Goal: Task Accomplishment & Management: Complete application form

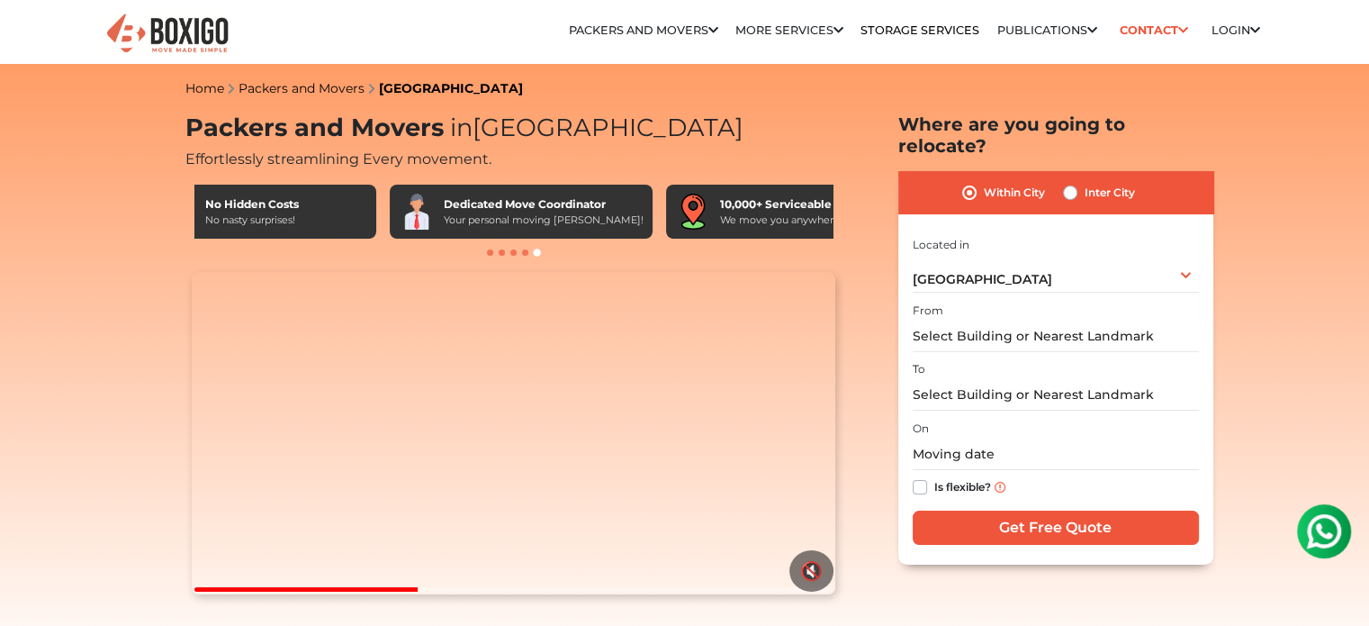
scroll to position [0, 1049]
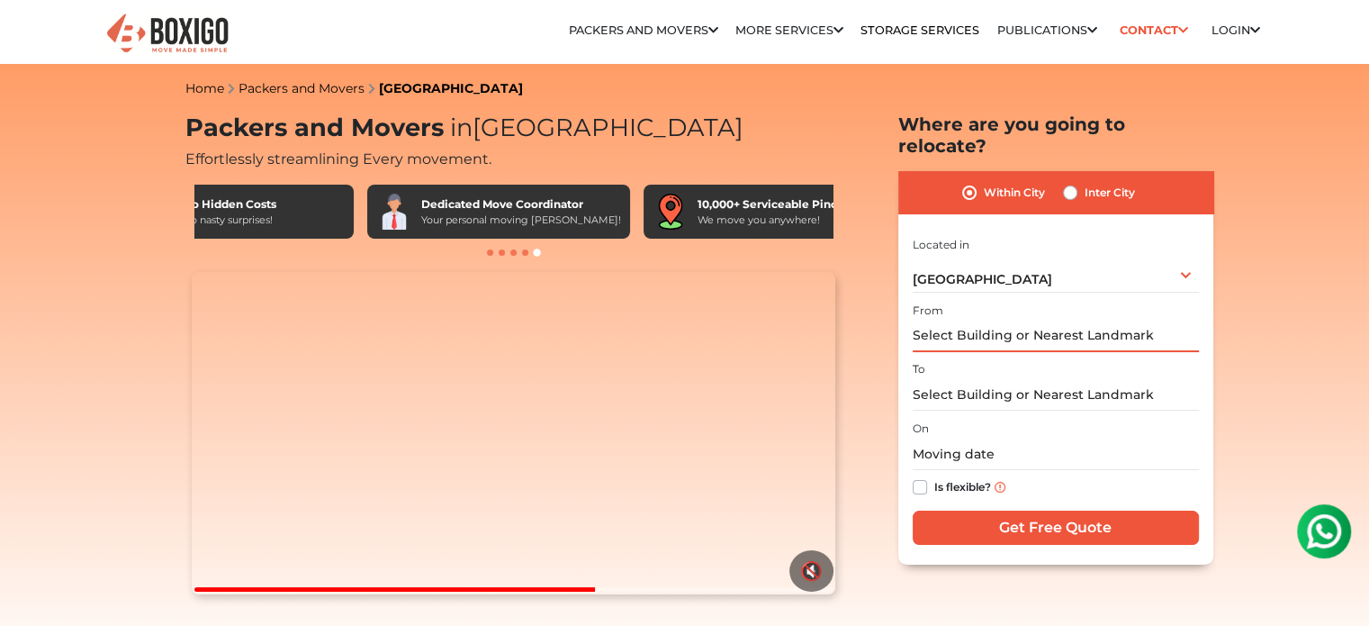
click at [965, 320] on input "text" at bounding box center [1056, 336] width 286 height 32
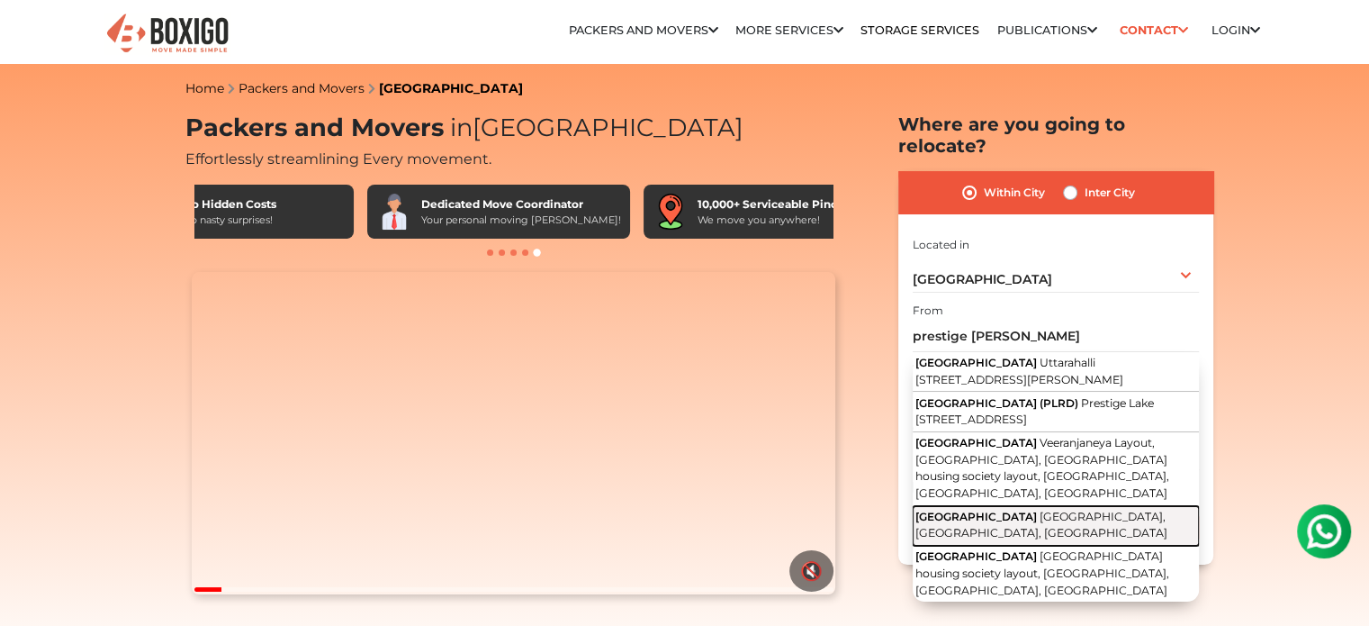
click at [1048, 537] on button "[GEOGRAPHIC_DATA], [GEOGRAPHIC_DATA], [GEOGRAPHIC_DATA]" at bounding box center [1056, 526] width 286 height 41
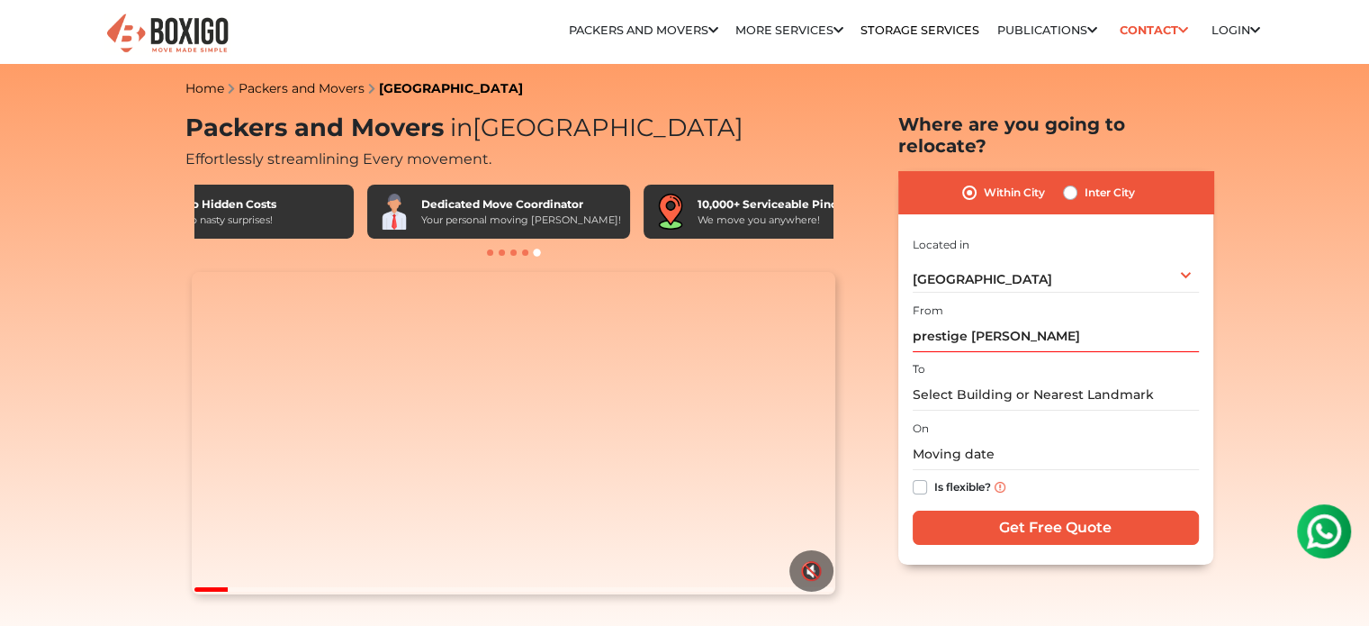
type input "[GEOGRAPHIC_DATA], [GEOGRAPHIC_DATA], [GEOGRAPHIC_DATA], [GEOGRAPHIC_DATA]"
click at [950, 379] on input "text" at bounding box center [1056, 395] width 286 height 32
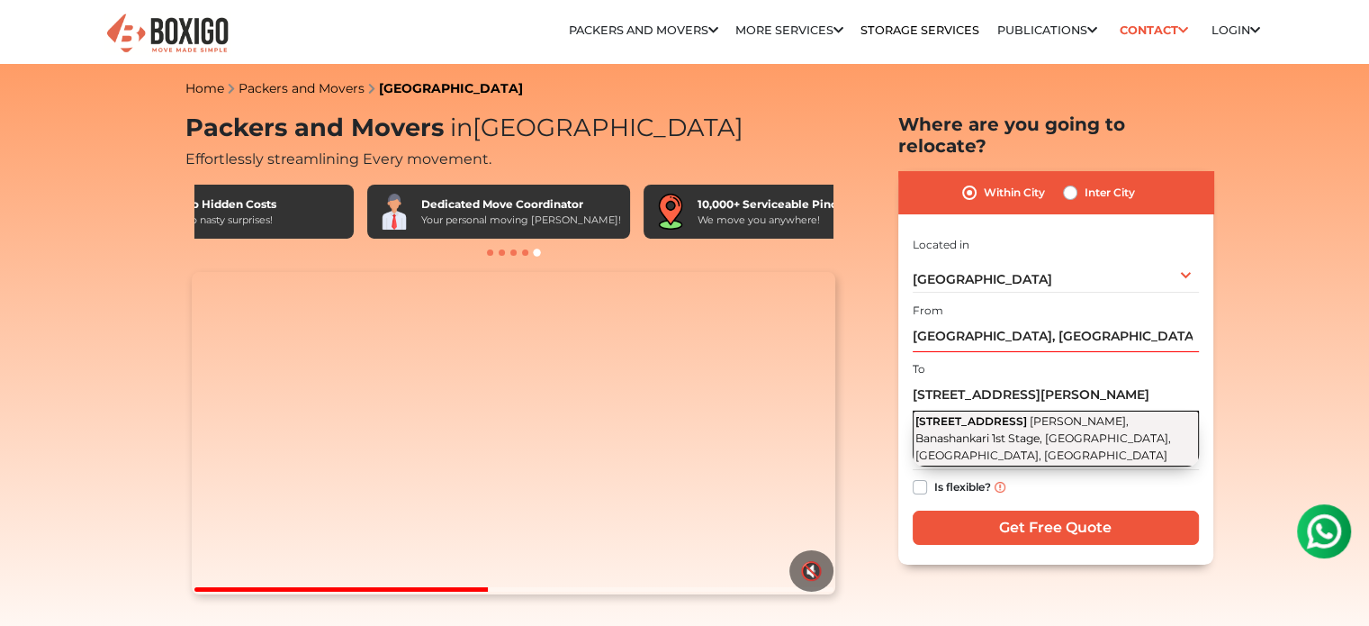
click at [1101, 414] on span "[PERSON_NAME], Banashankari 1st Stage, [GEOGRAPHIC_DATA], [GEOGRAPHIC_DATA], [G…" at bounding box center [1043, 437] width 256 height 47
type input "[STREET_ADDRESS][PERSON_NAME]"
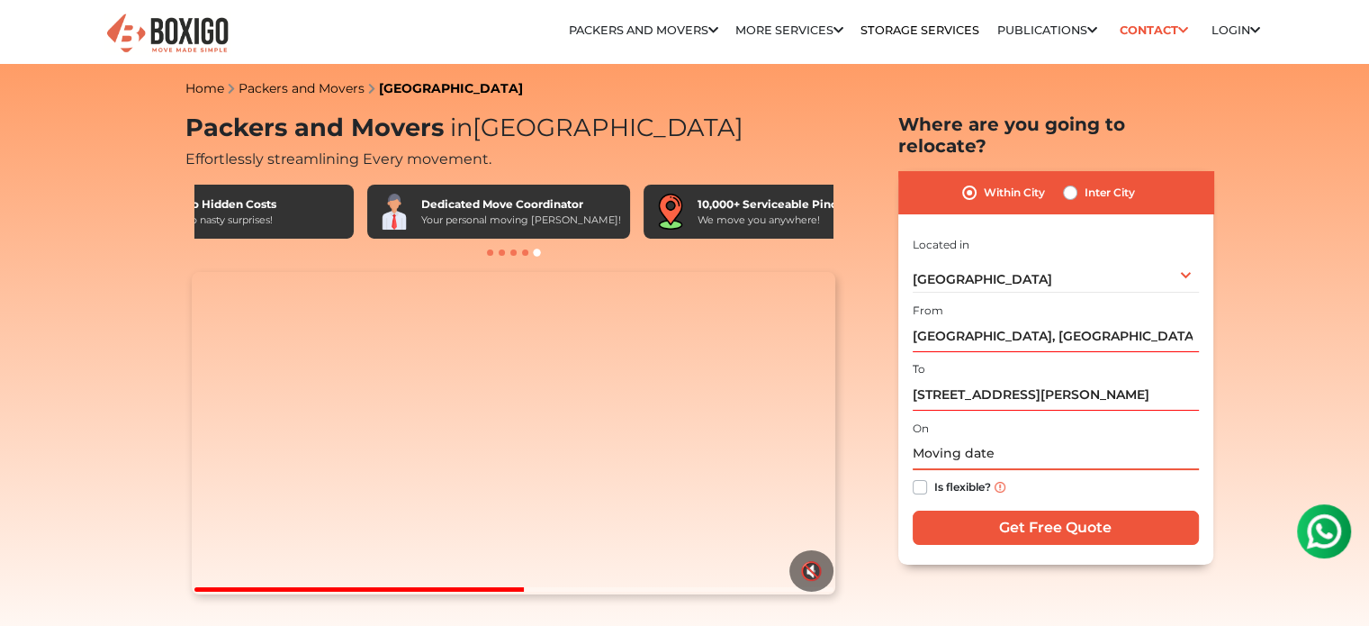
click at [938, 438] on input "text" at bounding box center [1056, 454] width 286 height 32
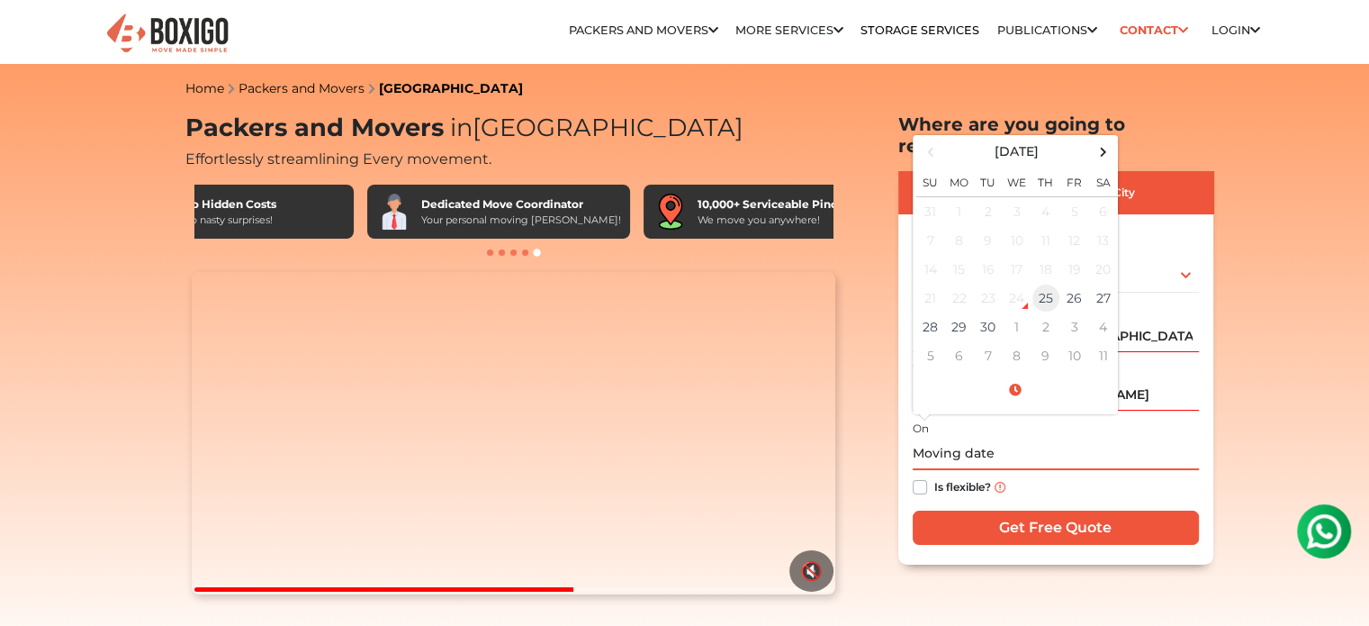
click at [1045, 284] on td "25" at bounding box center [1045, 298] width 29 height 29
type input "[DATE] 9:58 AM"
click at [1060, 470] on div "Is flexible?" at bounding box center [1056, 487] width 286 height 35
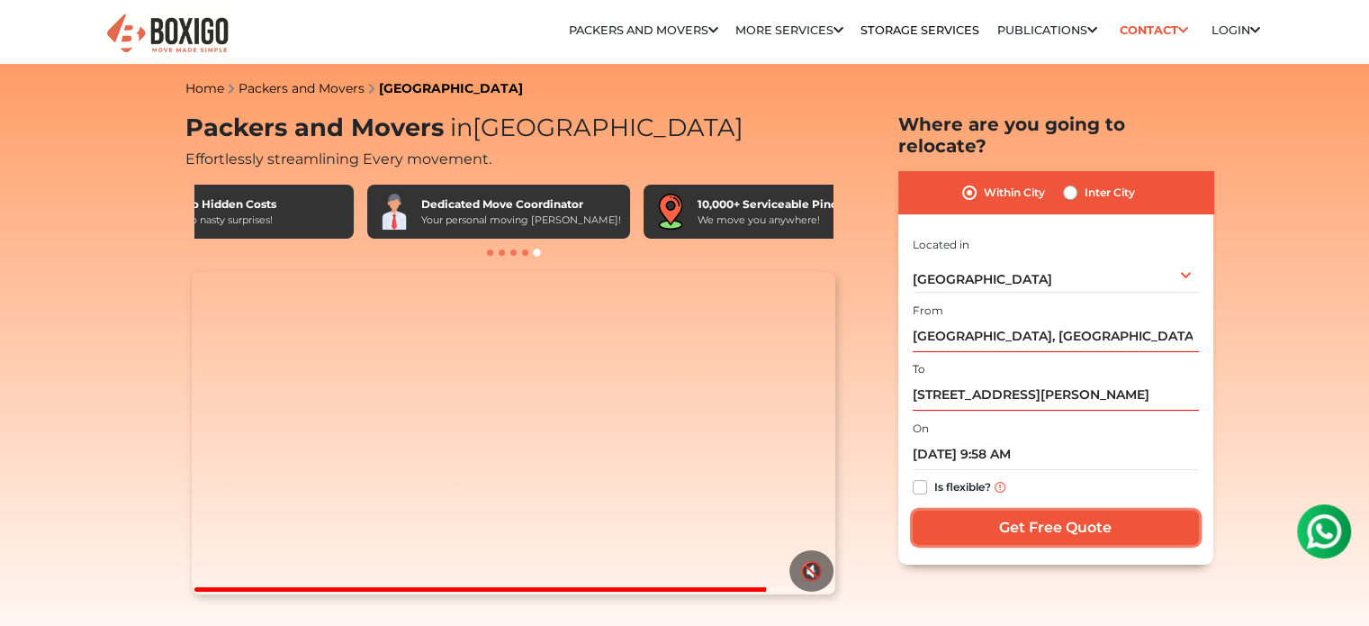
click at [1019, 515] on input "Get Free Quote" at bounding box center [1056, 527] width 286 height 34
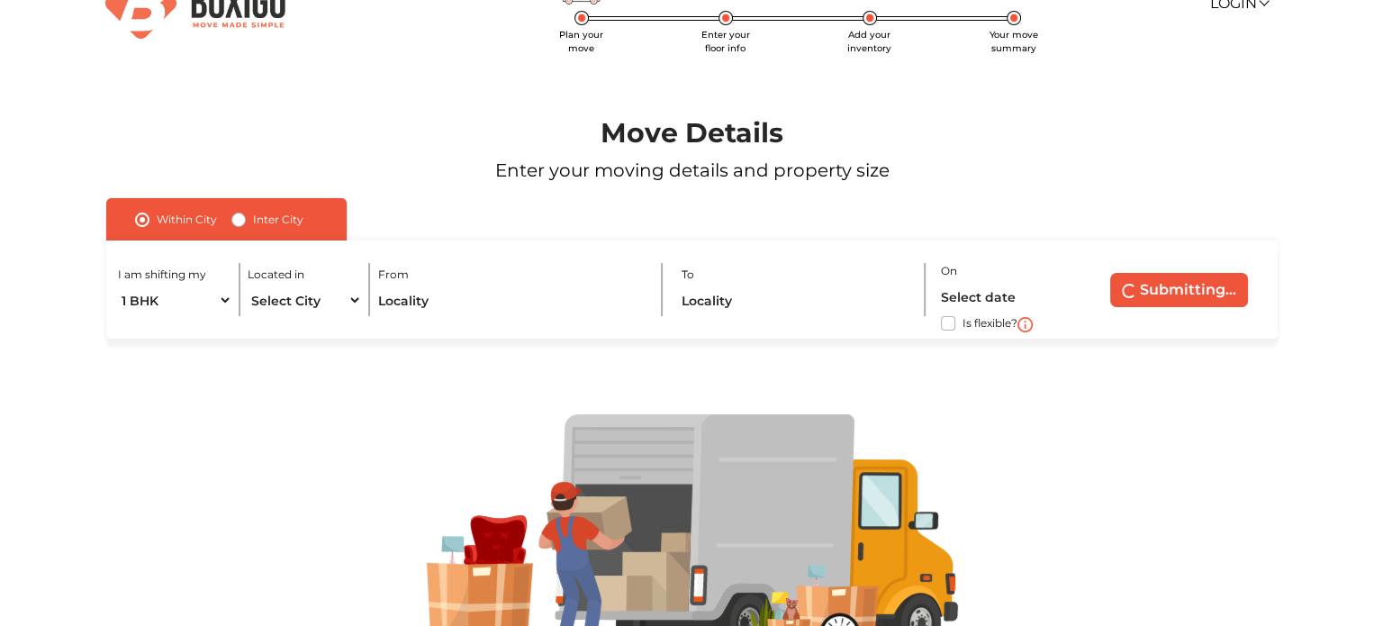
scroll to position [47, 0]
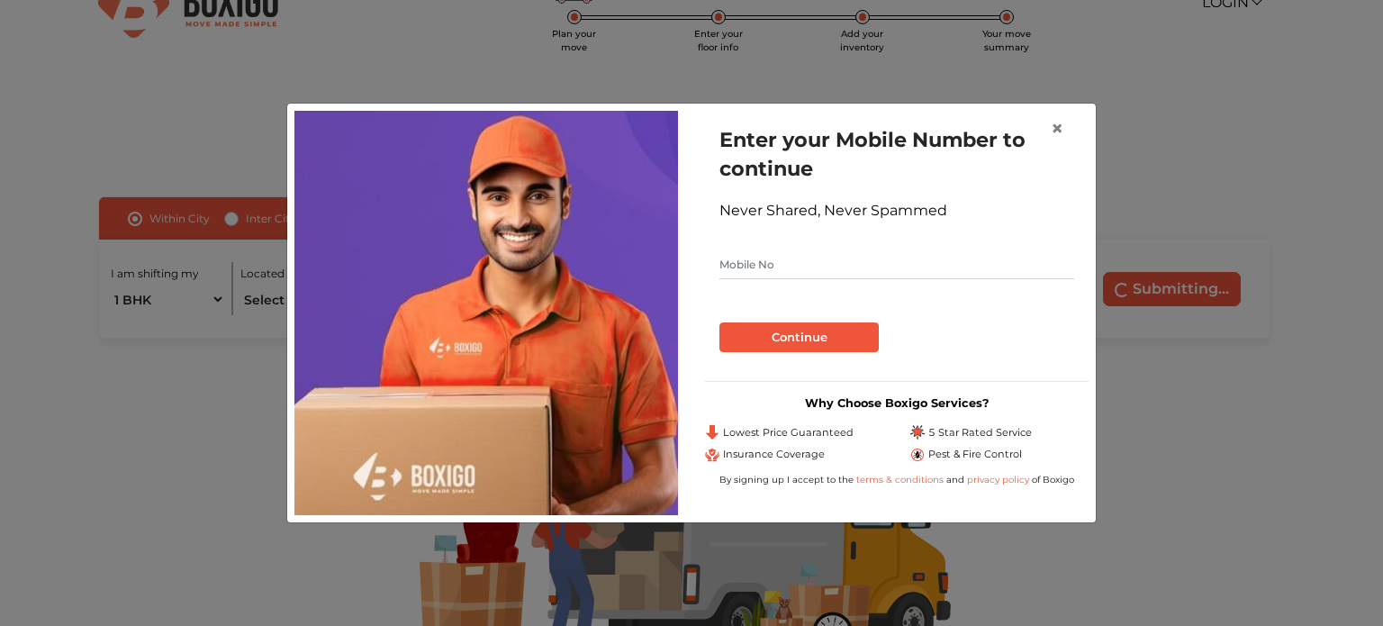
click at [762, 251] on input "text" at bounding box center [896, 264] width 355 height 29
type input "9886691164"
click at [793, 337] on button "Continue" at bounding box center [798, 337] width 159 height 31
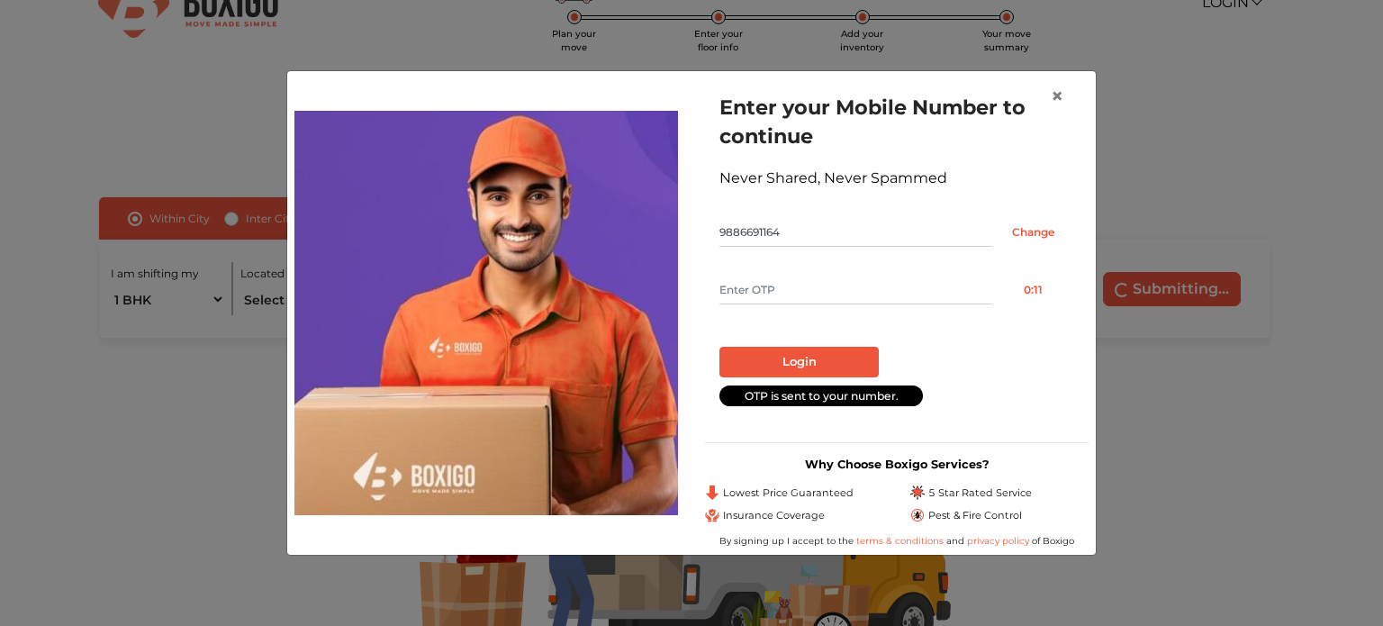
click at [752, 289] on input "text" at bounding box center [855, 289] width 273 height 29
type input "6343"
click at [796, 362] on button "Login" at bounding box center [798, 362] width 159 height 31
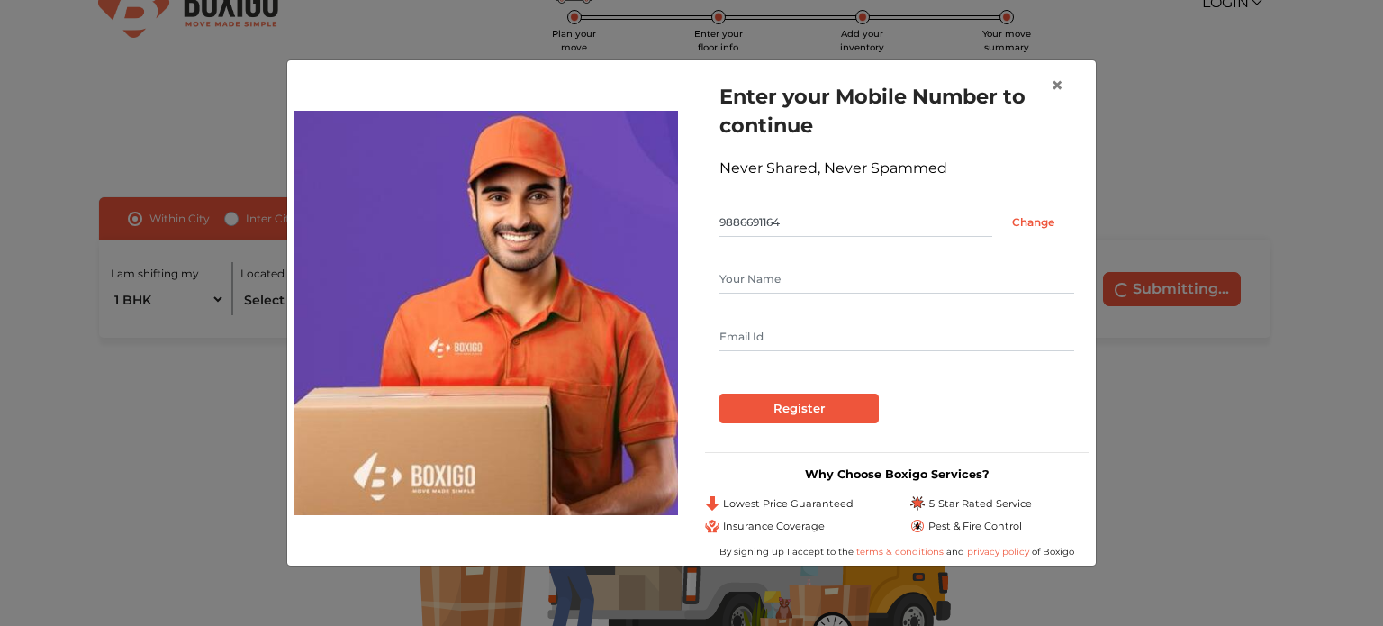
click at [751, 272] on input "text" at bounding box center [896, 279] width 355 height 29
type input "Maanasaa Chadaga"
type input "maanasaa@gmail.com"
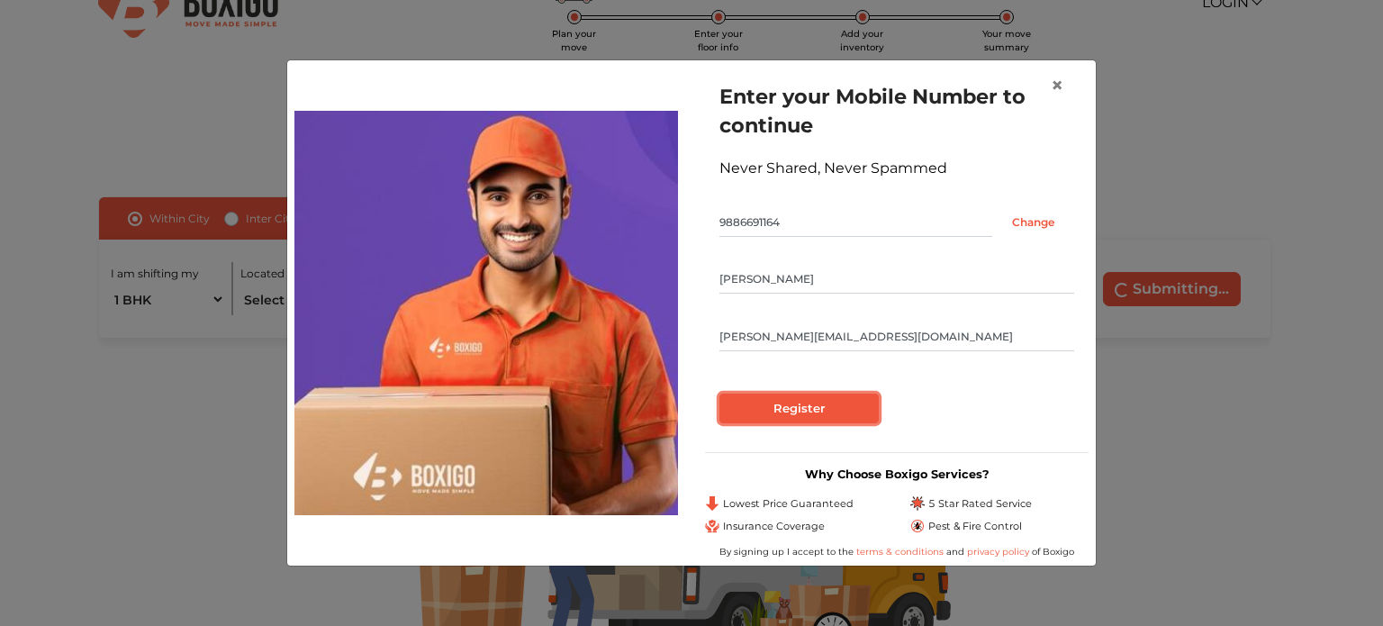
click at [819, 414] on input "Register" at bounding box center [798, 408] width 159 height 31
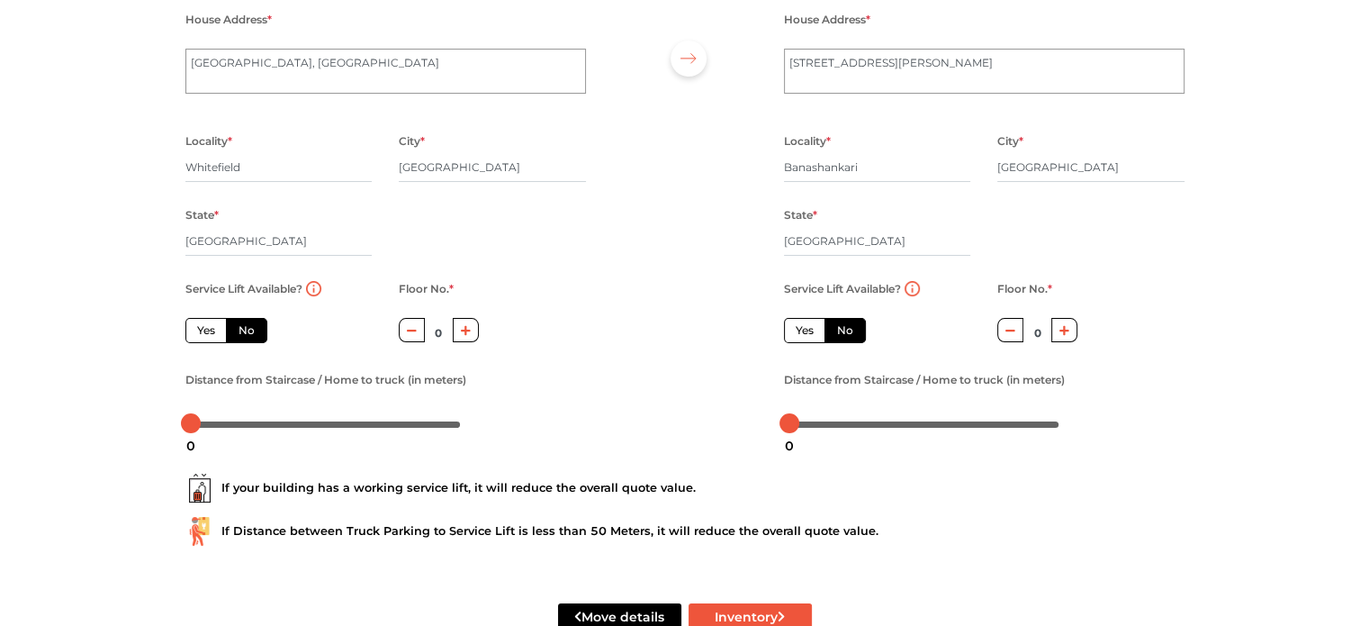
scroll to position [179, 0]
click at [468, 331] on icon "button" at bounding box center [466, 330] width 10 height 10
type input "1"
drag, startPoint x: 191, startPoint y: 424, endPoint x: 262, endPoint y: 428, distance: 71.2
click at [262, 428] on div at bounding box center [260, 422] width 20 height 20
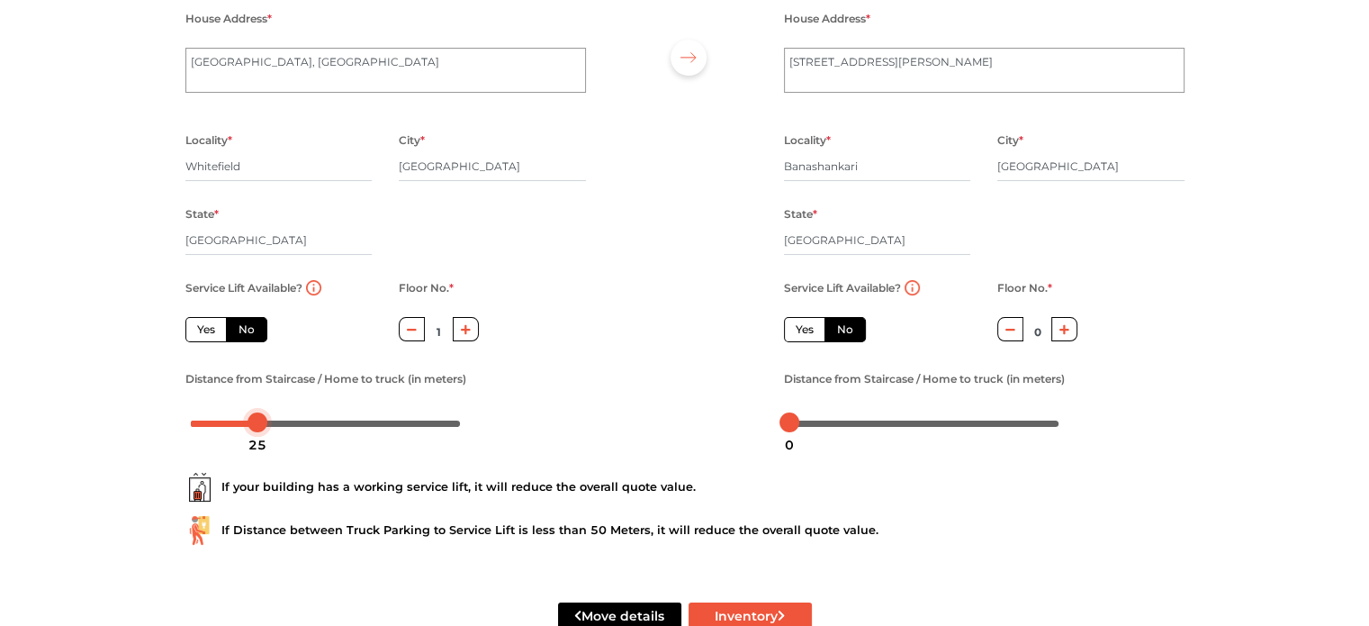
click at [259, 421] on div at bounding box center [258, 422] width 20 height 20
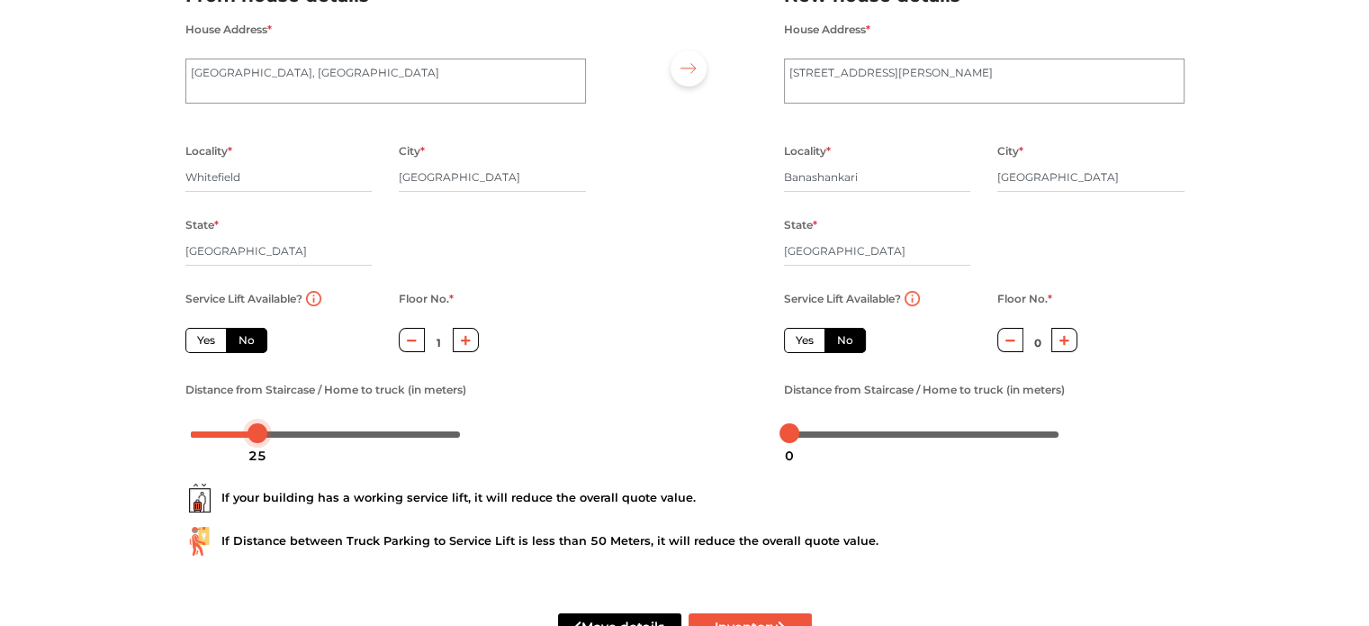
scroll to position [230, 0]
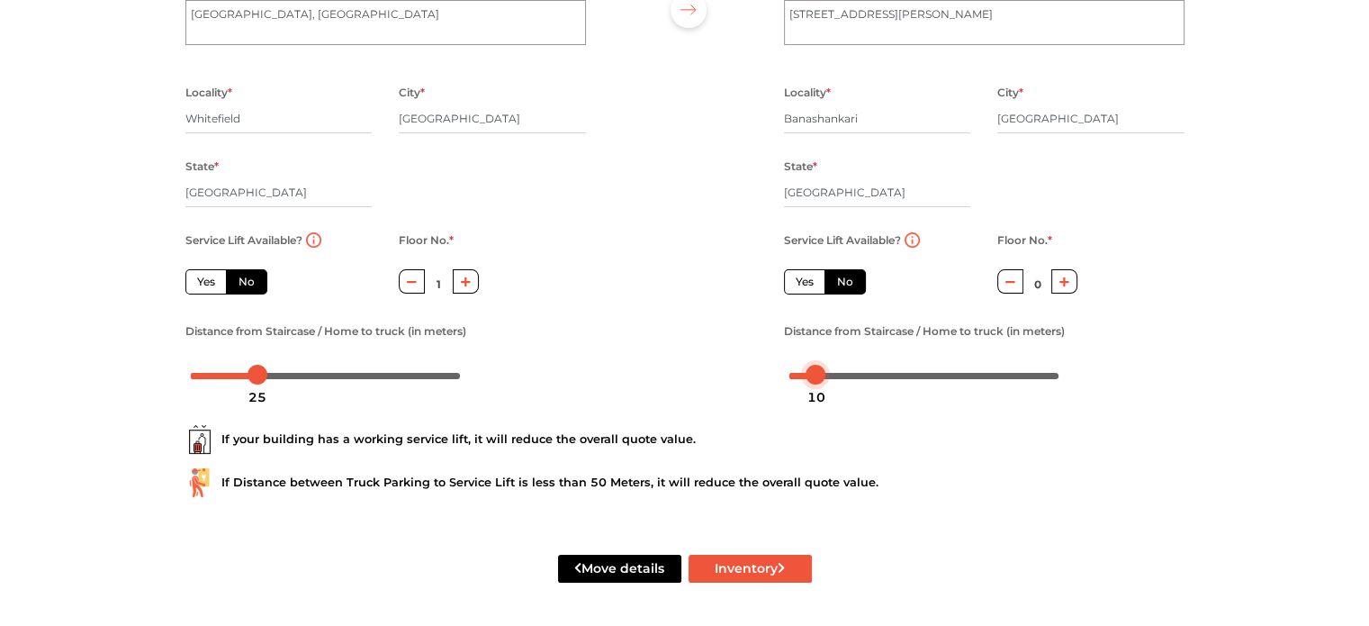
drag, startPoint x: 793, startPoint y: 374, endPoint x: 821, endPoint y: 374, distance: 27.9
click at [821, 374] on div at bounding box center [816, 375] width 20 height 20
drag, startPoint x: 250, startPoint y: 374, endPoint x: 238, endPoint y: 374, distance: 12.6
click at [238, 374] on div at bounding box center [244, 375] width 20 height 20
click at [739, 568] on button "Inventory" at bounding box center [750, 568] width 123 height 28
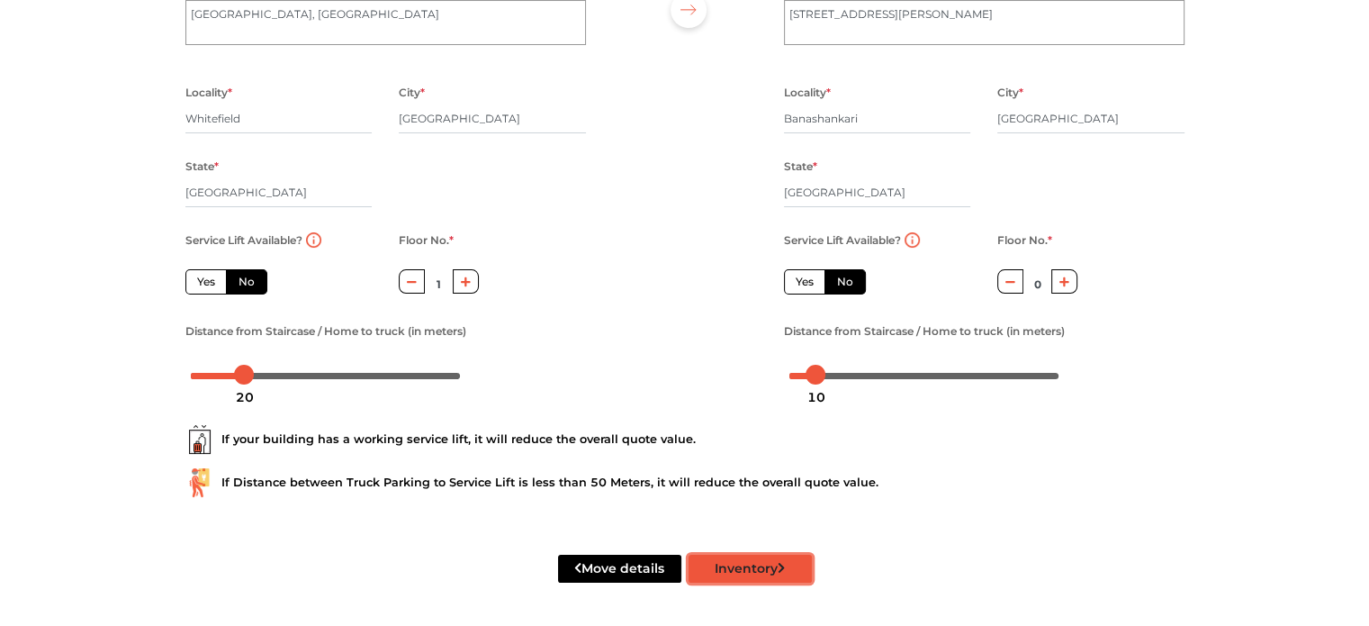
radio input "true"
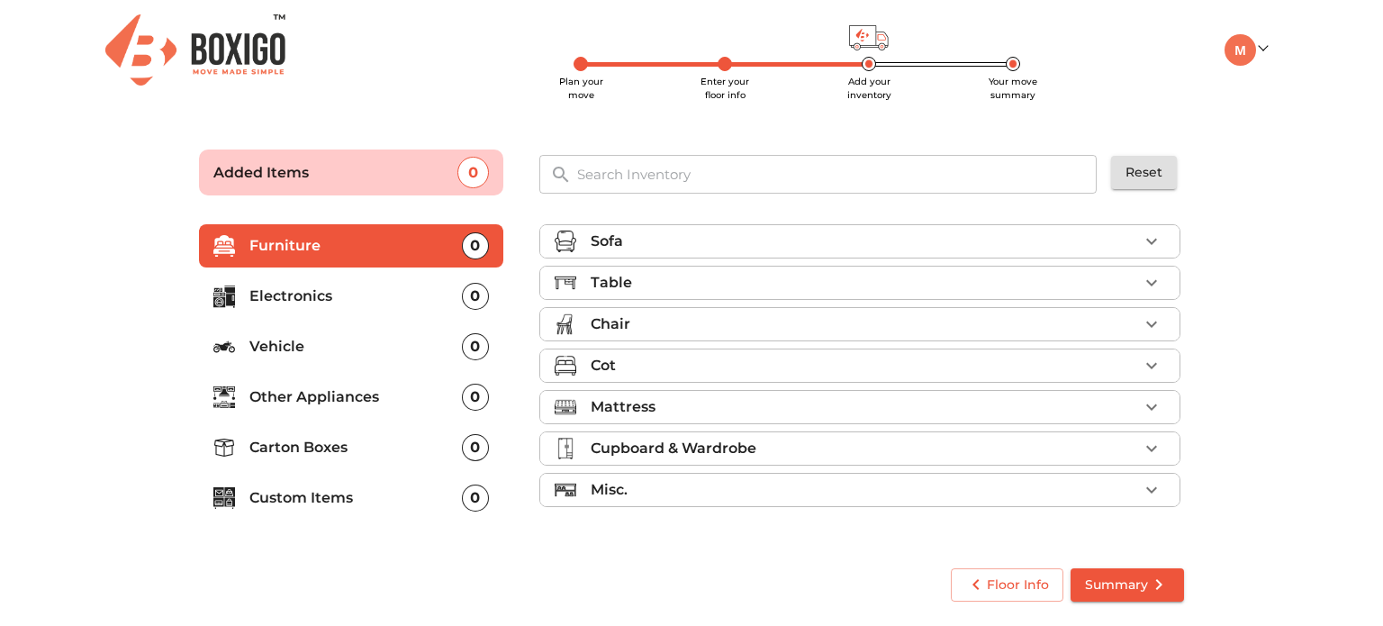
click at [647, 279] on div "Table" at bounding box center [863, 283] width 547 height 22
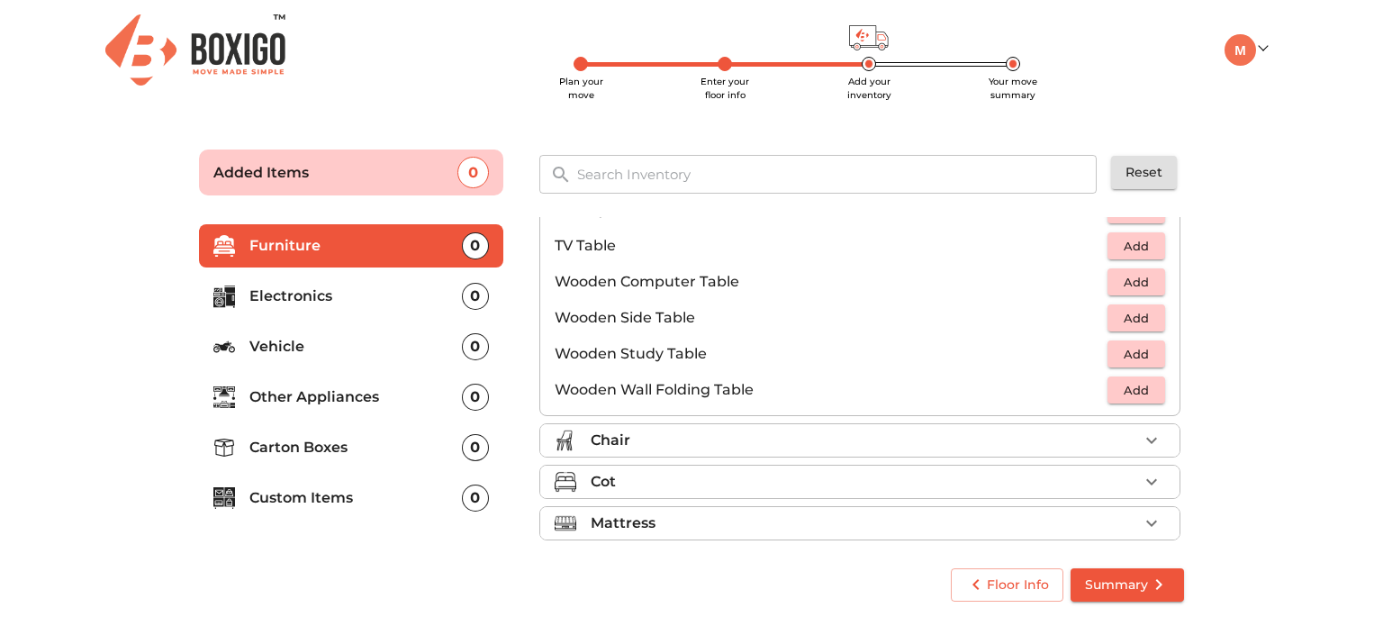
scroll to position [1253, 0]
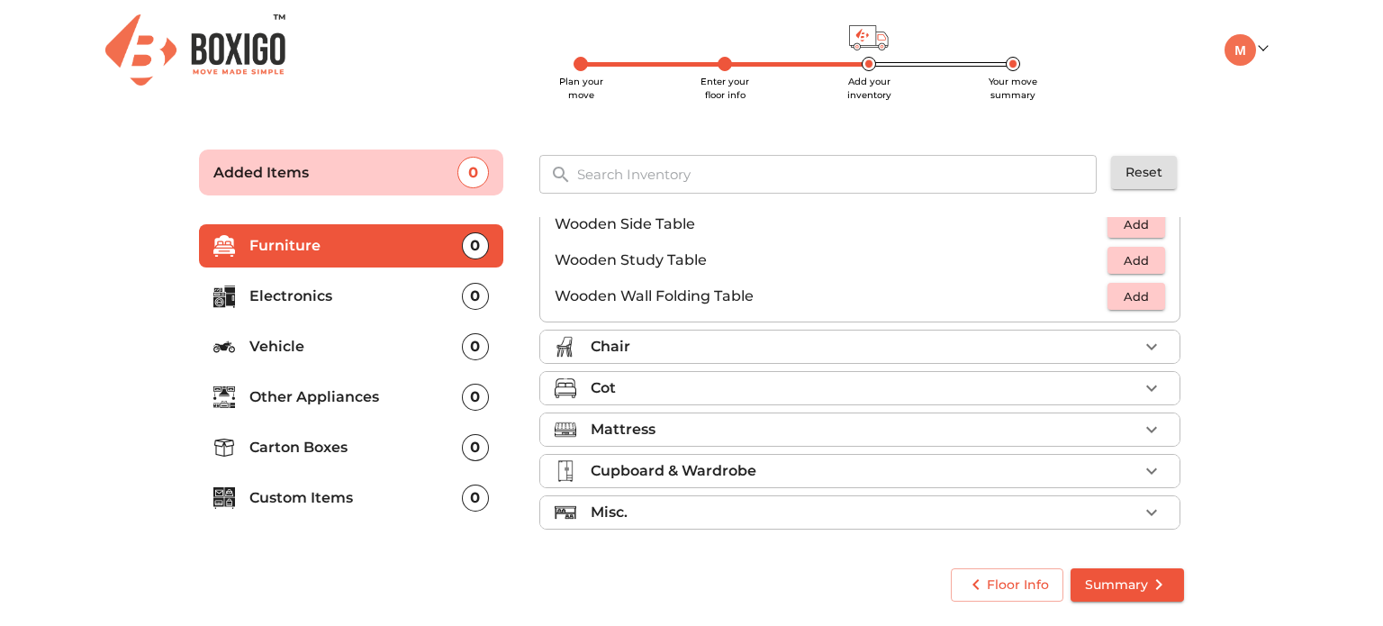
click at [684, 467] on p "Cupboard & Wardrobe" at bounding box center [673, 471] width 166 height 22
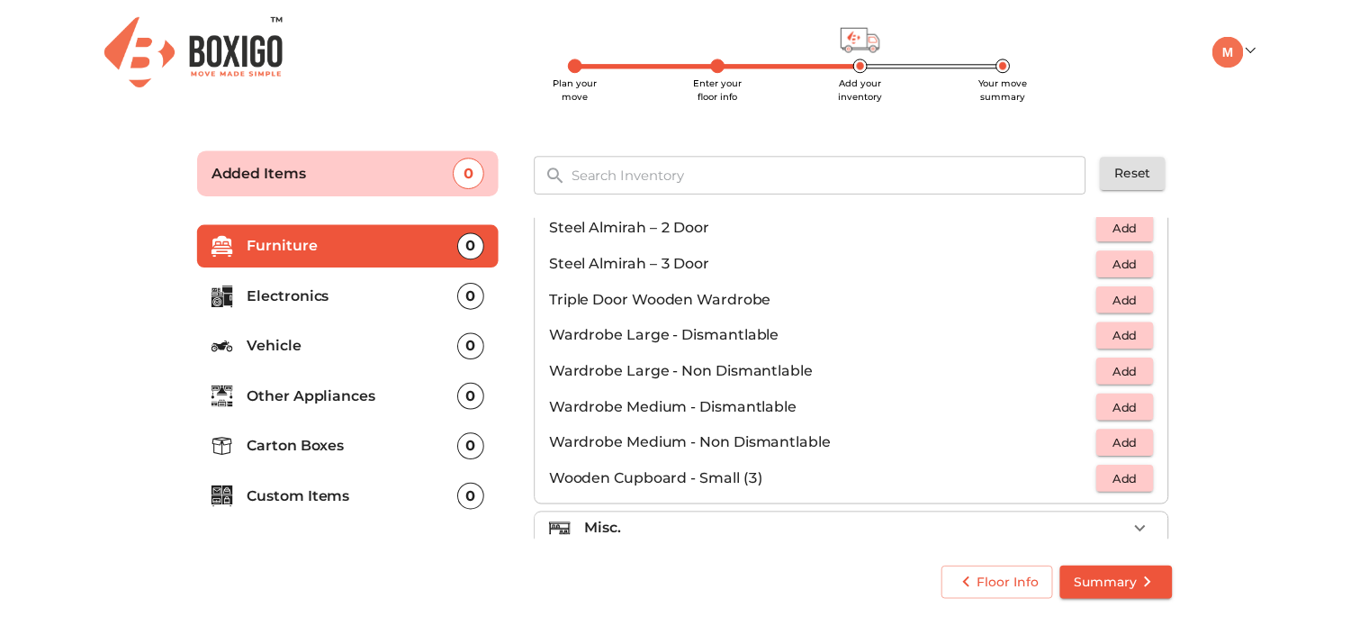
scroll to position [605, 0]
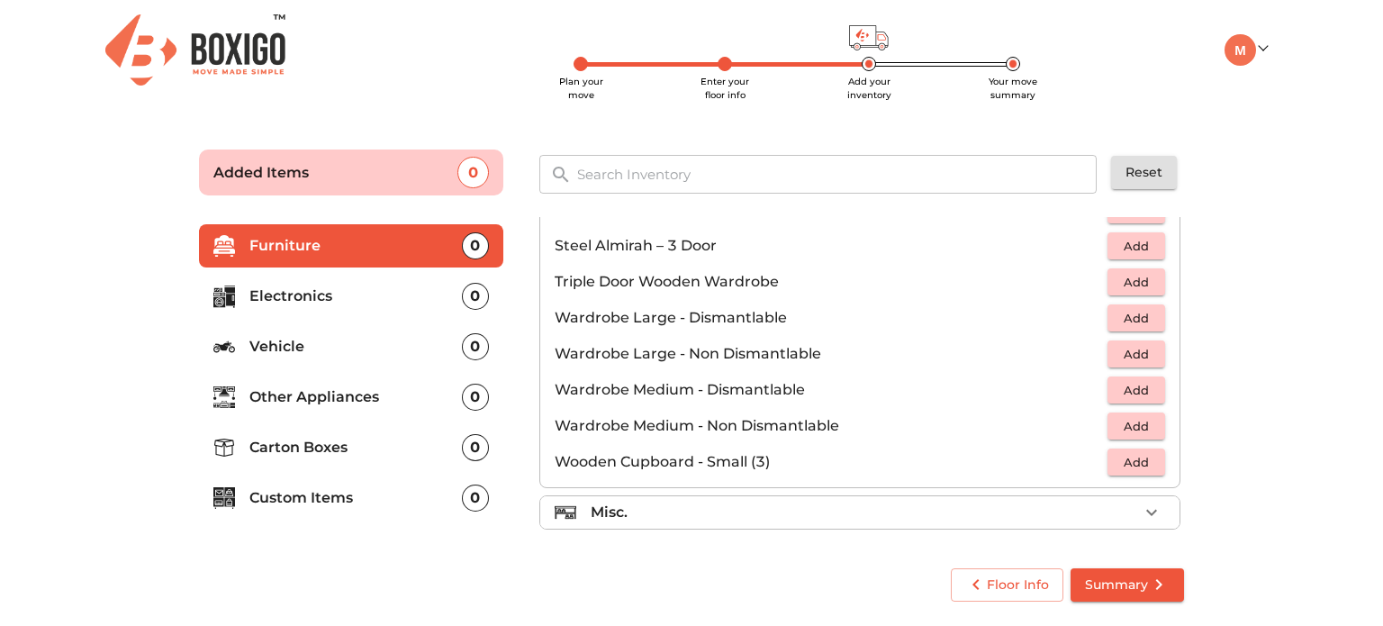
click at [1121, 354] on span "Add" at bounding box center [1136, 354] width 40 height 21
click at [1128, 588] on span "Summary" at bounding box center [1127, 584] width 85 height 23
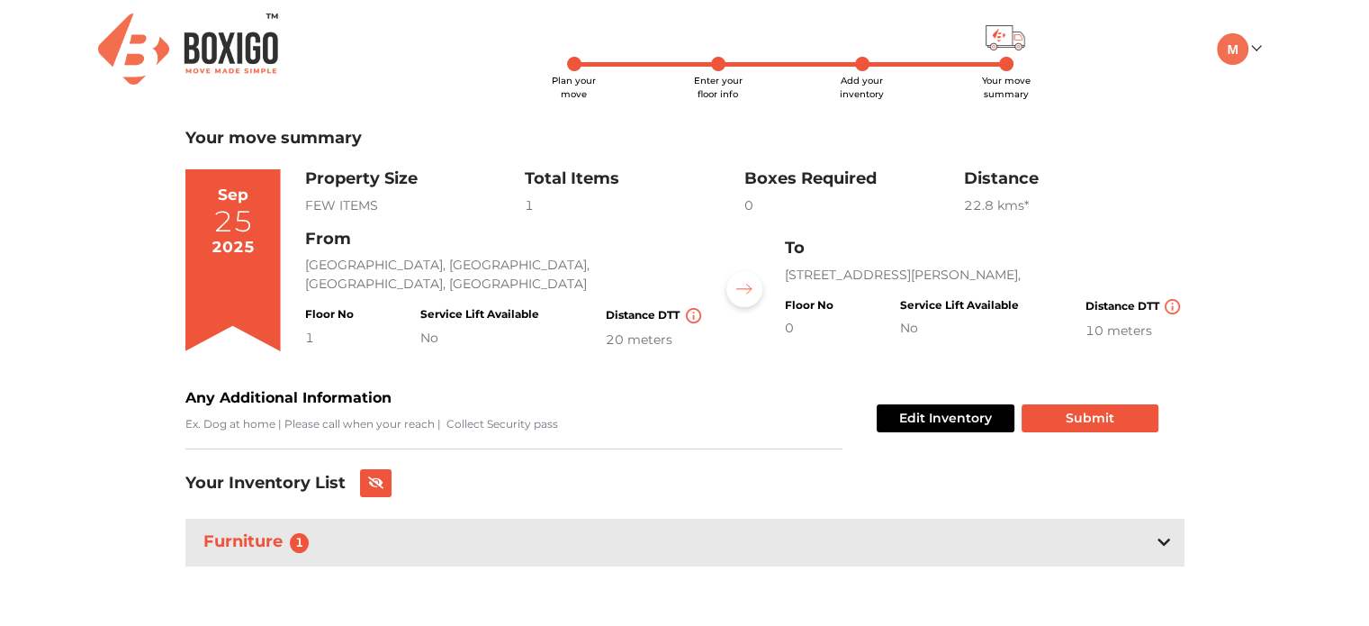
scroll to position [4, 0]
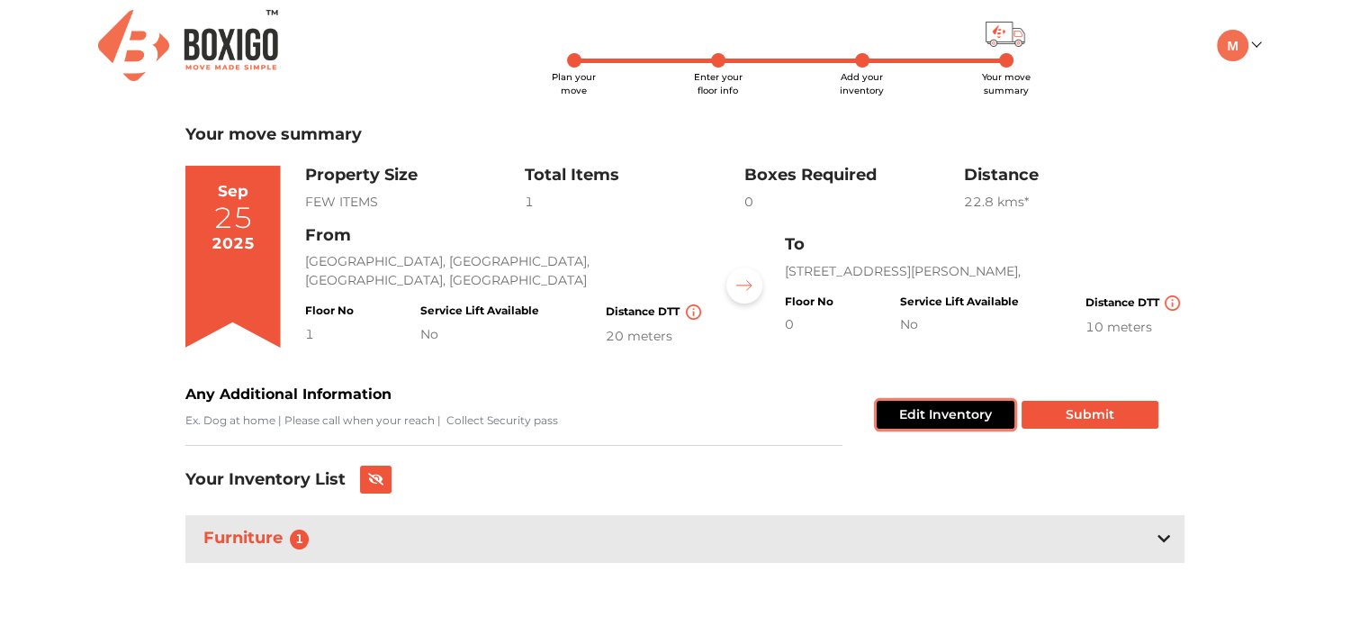
click at [930, 414] on button "Edit Inventory" at bounding box center [946, 415] width 138 height 28
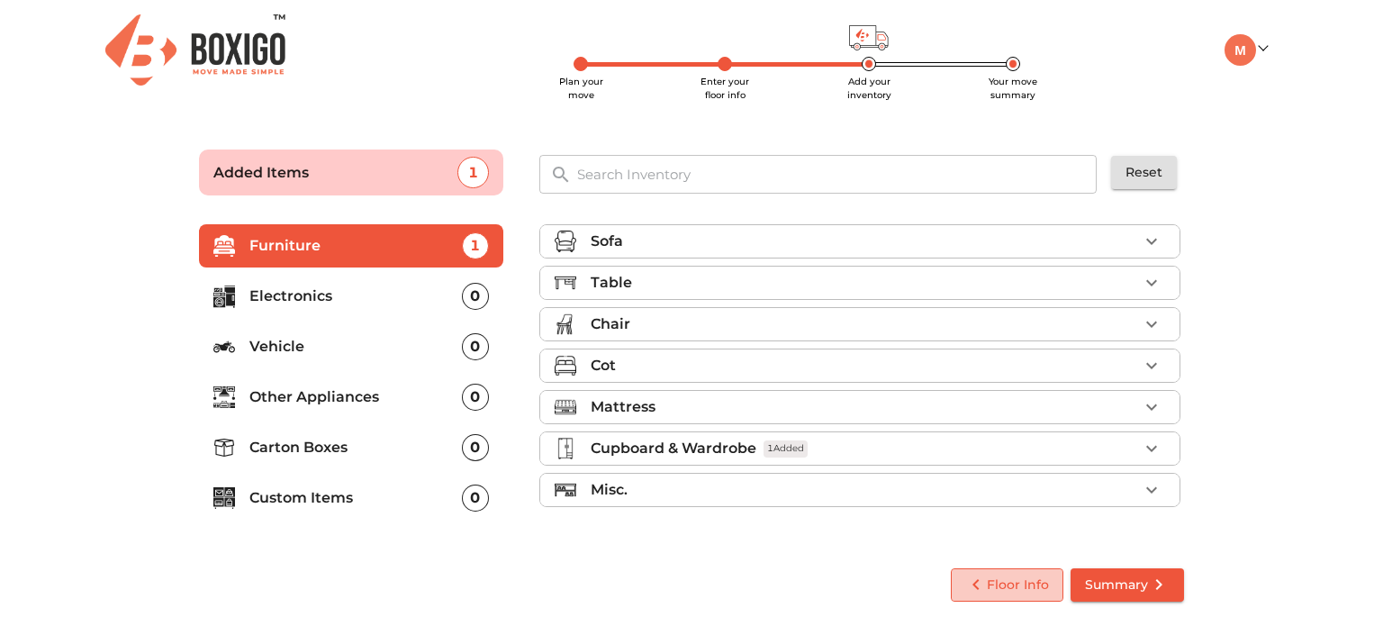
click at [1017, 592] on span "Floor Info" at bounding box center [1007, 584] width 84 height 23
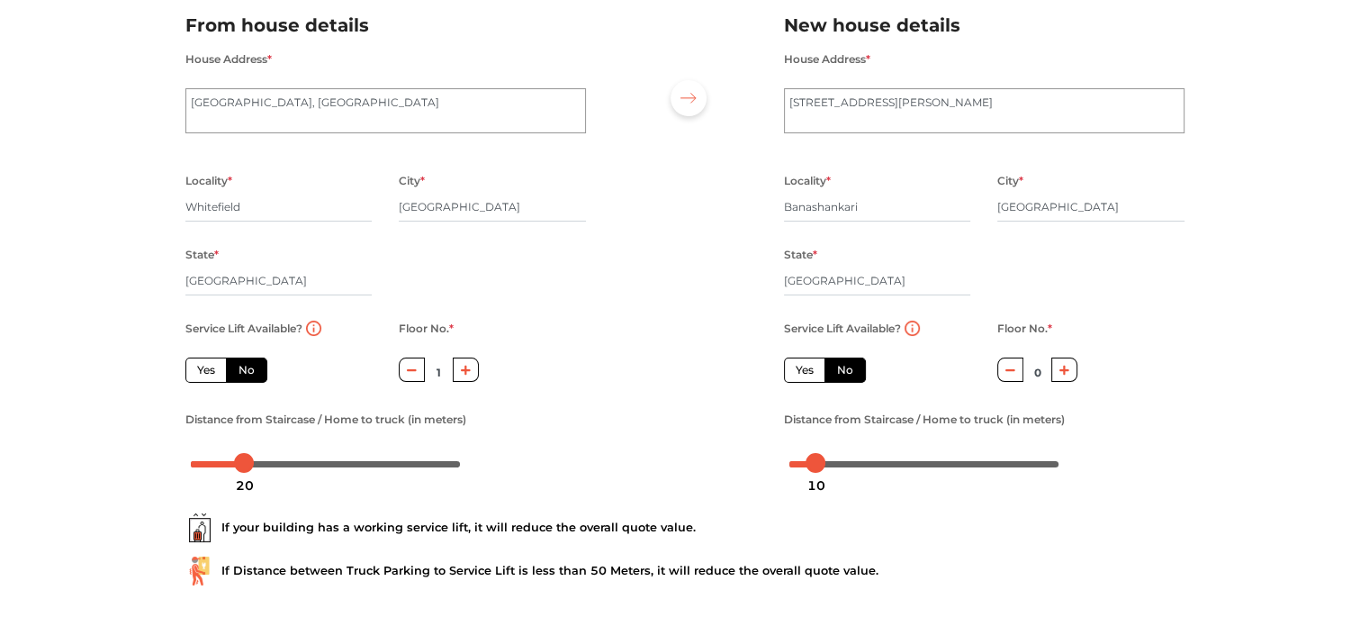
scroll to position [146, 0]
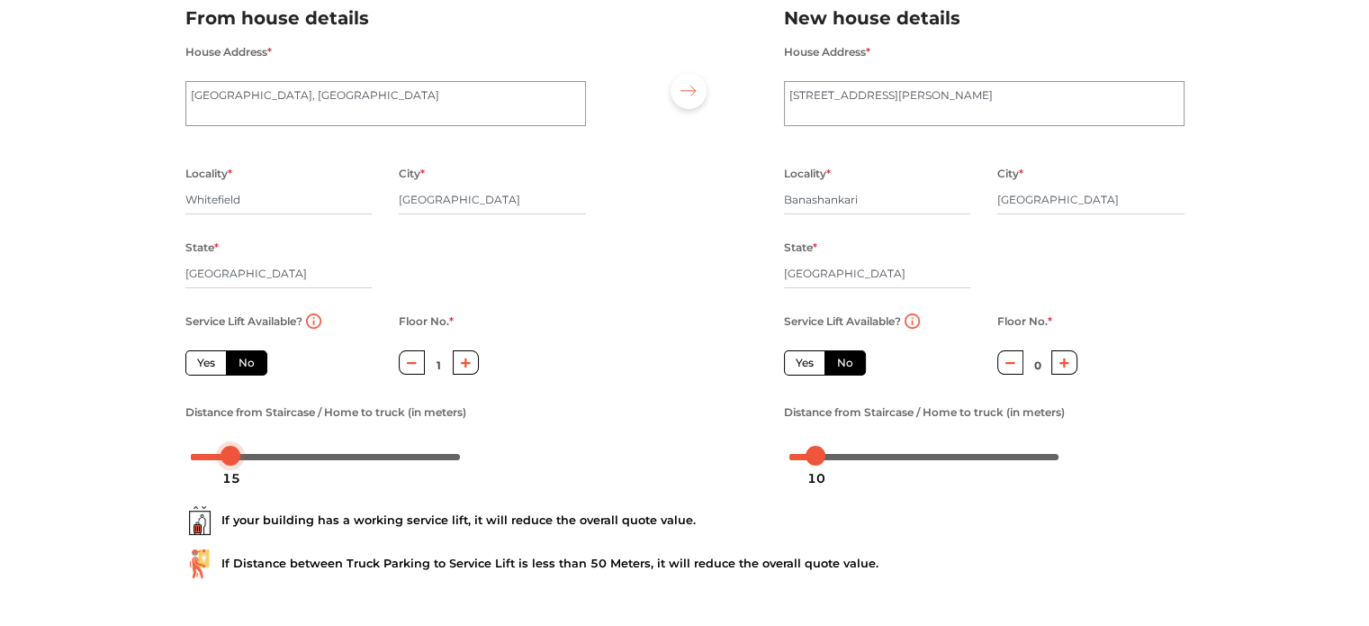
drag, startPoint x: 246, startPoint y: 455, endPoint x: 231, endPoint y: 456, distance: 14.4
click at [231, 456] on div at bounding box center [231, 456] width 20 height 20
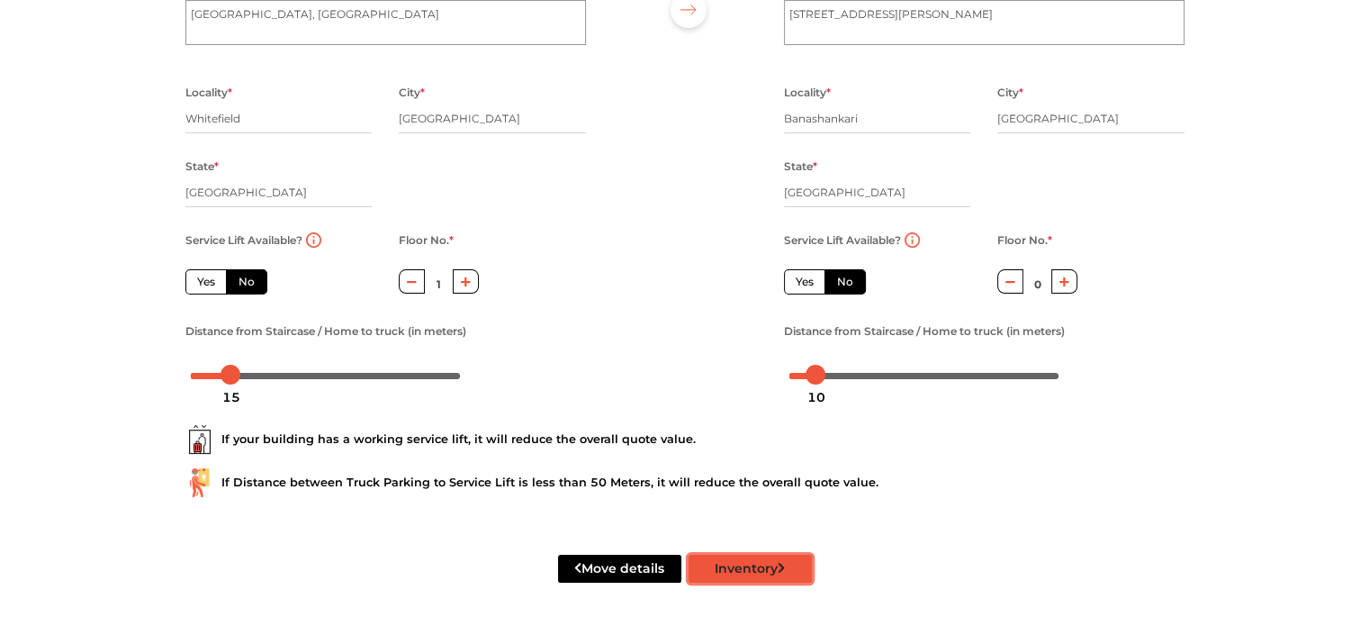
click at [749, 568] on button "Inventory" at bounding box center [750, 568] width 123 height 28
radio input "true"
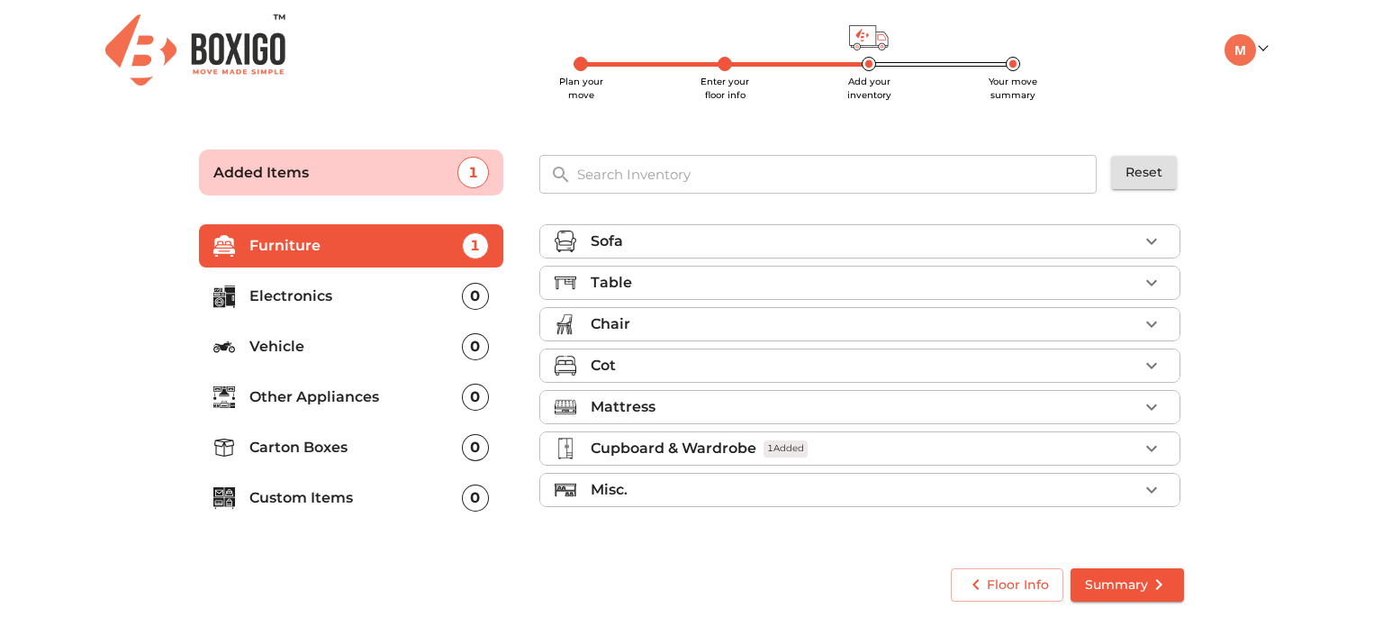
click at [1136, 590] on span "Summary" at bounding box center [1127, 584] width 85 height 23
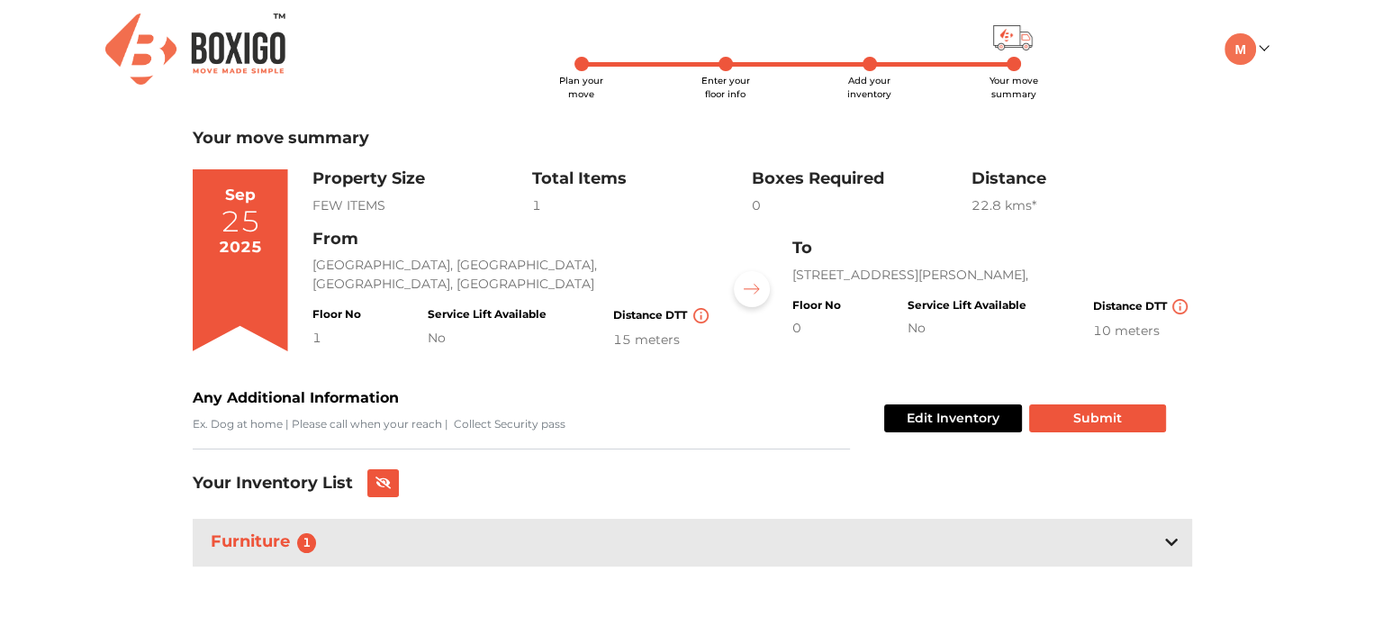
scroll to position [4, 0]
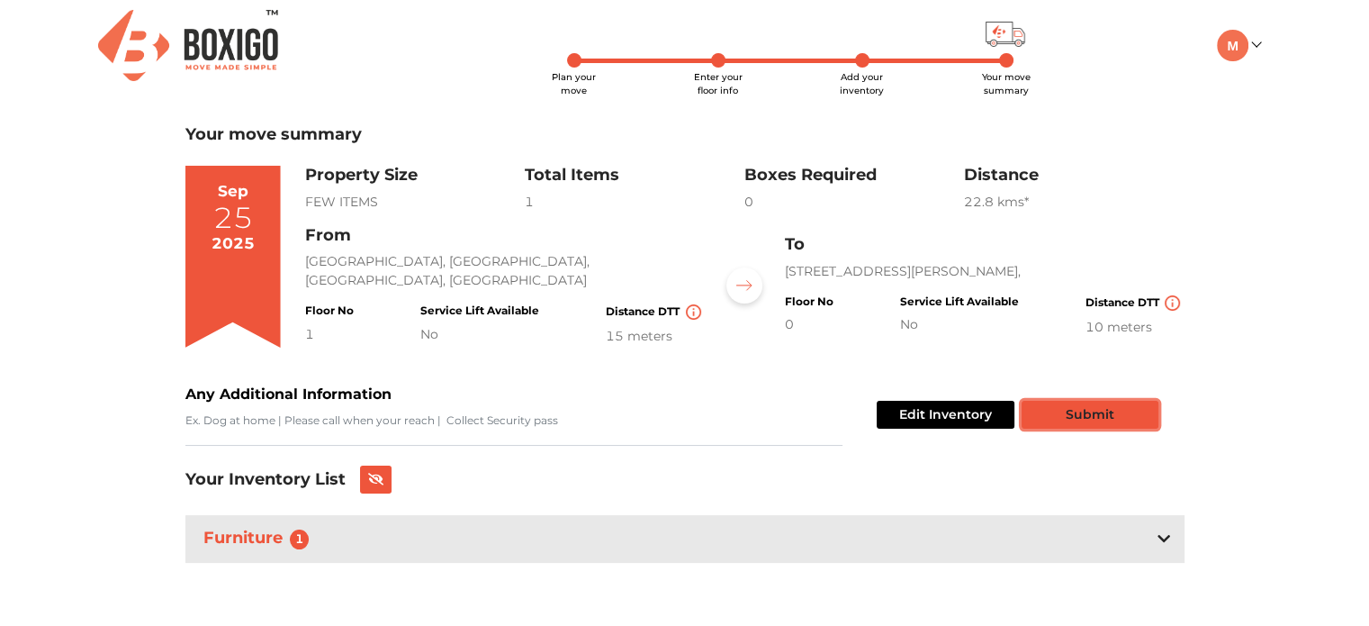
click at [1090, 413] on button "Submit" at bounding box center [1090, 415] width 137 height 28
